Goal: Information Seeking & Learning: Learn about a topic

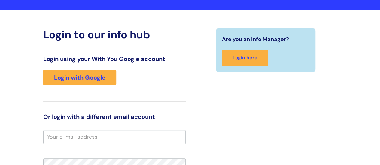
scroll to position [32, 0]
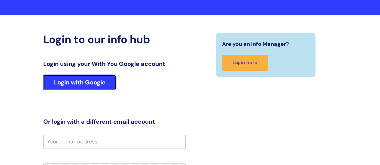
click at [72, 87] on link "Login with Google" at bounding box center [79, 83] width 73 height 16
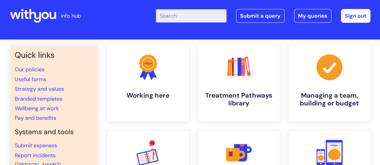
scroll to position [7, 0]
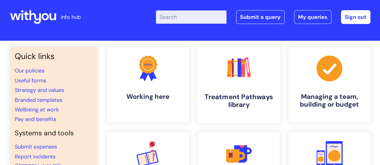
click at [228, 64] on icon at bounding box center [229, 68] width 5 height 17
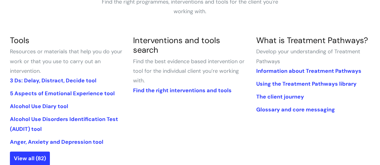
scroll to position [122, 0]
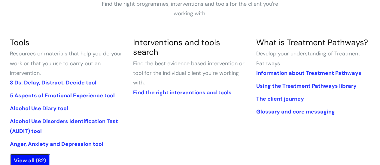
click at [34, 159] on link "View all (82)" at bounding box center [30, 161] width 40 height 14
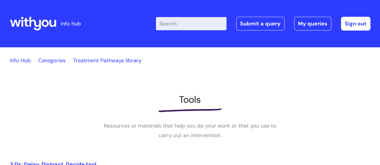
click at [188, 23] on input "Enter your search term here..." at bounding box center [191, 23] width 71 height 13
click at [110, 58] on link "Treatment Pathways library" at bounding box center [107, 60] width 68 height 7
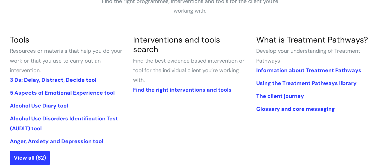
scroll to position [135, 0]
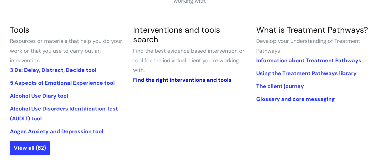
click at [199, 77] on link "Find the right interventions and tools" at bounding box center [182, 80] width 99 height 7
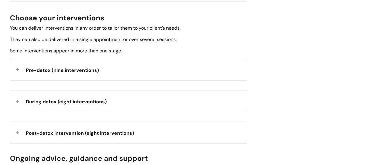
scroll to position [221, 0]
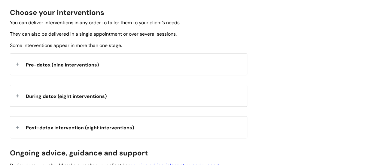
click at [42, 65] on span "Pre-detox (nine interventions)" at bounding box center [62, 65] width 73 height 6
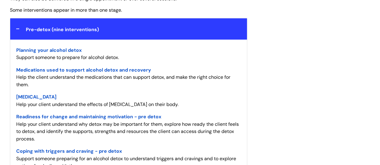
scroll to position [257, 0]
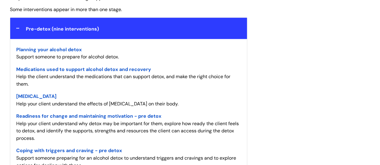
click at [75, 49] on span "Planning your alcohol detox" at bounding box center [48, 50] width 65 height 6
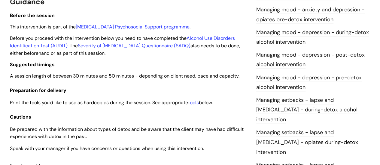
scroll to position [421, 0]
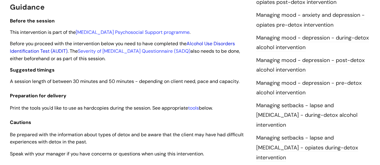
click at [208, 44] on link "Alcohol Use Disorders Identification Test (AUDIT)" at bounding box center [122, 48] width 225 height 14
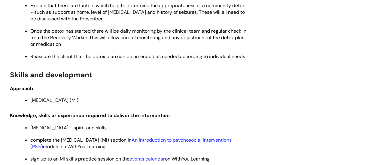
scroll to position [782, 0]
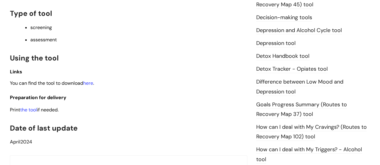
scroll to position [317, 0]
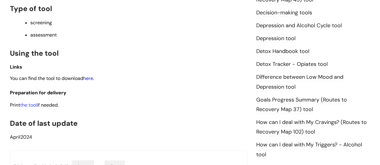
click at [91, 80] on link "here" at bounding box center [88, 78] width 10 height 6
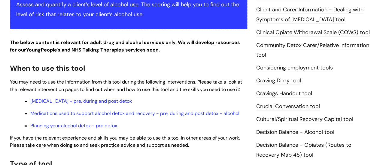
scroll to position [162, 0]
